Goal: Transaction & Acquisition: Purchase product/service

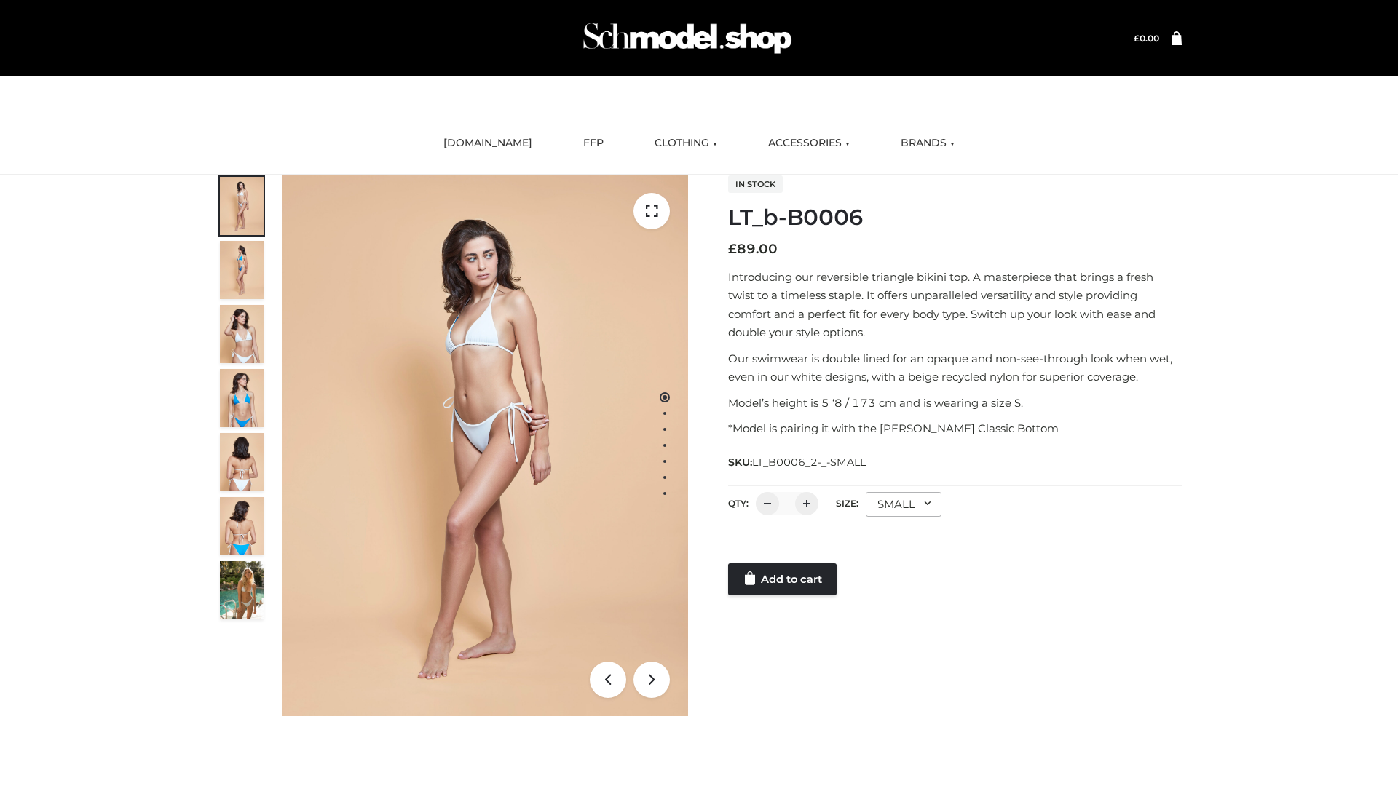
click at [783, 580] on link "Add to cart" at bounding box center [782, 580] width 108 height 32
